Goal: Transaction & Acquisition: Purchase product/service

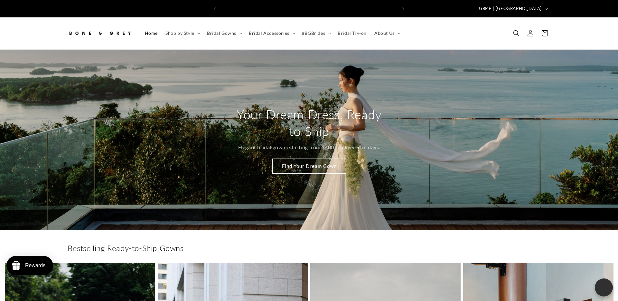
click at [226, 30] on span "Bridal Gowns" at bounding box center [221, 33] width 29 height 6
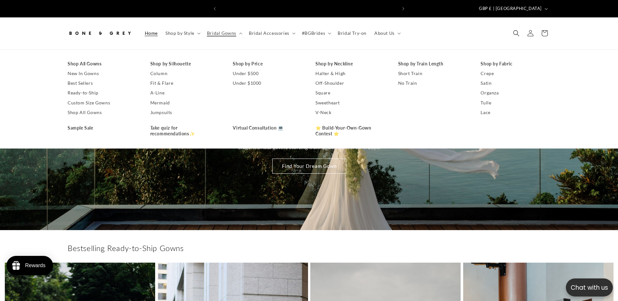
scroll to position [0, 177]
click at [97, 61] on link "Shop All Gowns" at bounding box center [103, 64] width 70 height 10
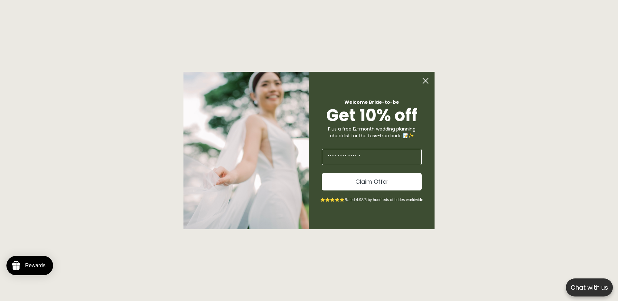
scroll to position [704, 0]
click at [423, 80] on circle "Close dialog" at bounding box center [425, 81] width 12 height 12
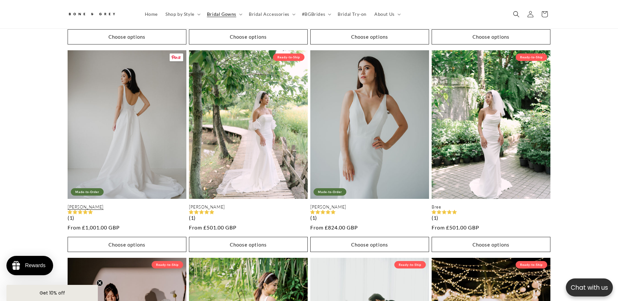
scroll to position [0, 177]
click at [122, 204] on link "[PERSON_NAME]" at bounding box center [127, 206] width 119 height 5
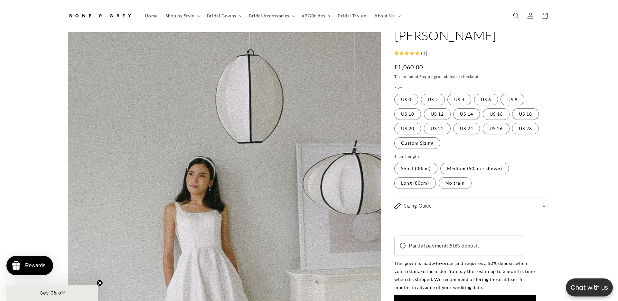
click at [409, 202] on h2 "Sizing Guide" at bounding box center [418, 205] width 28 height 6
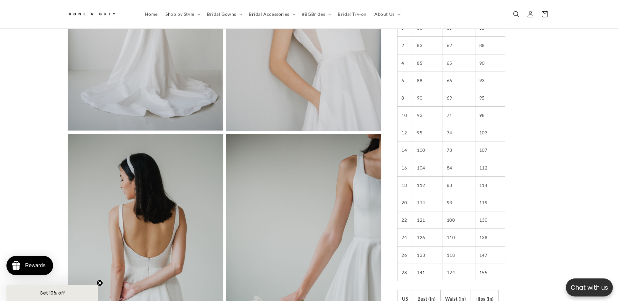
scroll to position [0, 177]
